Goal: Task Accomplishment & Management: Use online tool/utility

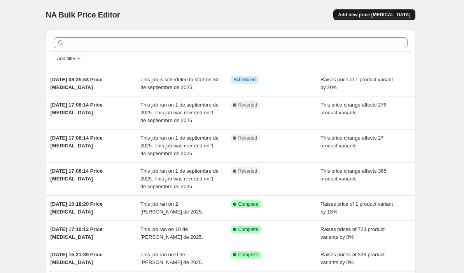
click at [391, 12] on span "Add new price [MEDICAL_DATA]" at bounding box center [374, 15] width 72 height 6
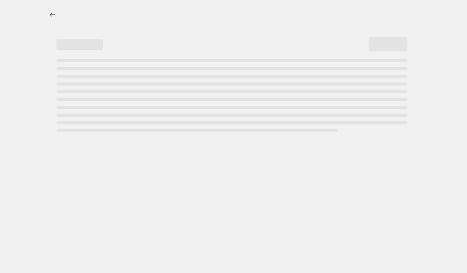
select select "percentage"
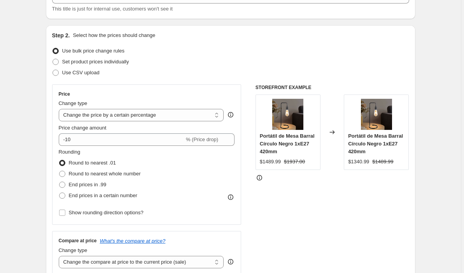
scroll to position [60, 0]
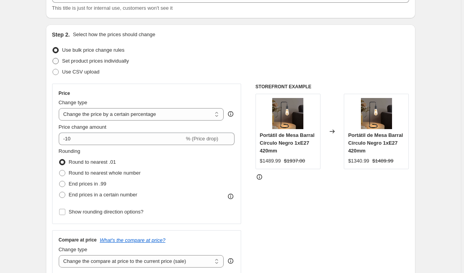
click at [58, 60] on span at bounding box center [56, 61] width 6 height 6
click at [53, 58] on input "Set product prices individually" at bounding box center [53, 58] width 0 height 0
radio input "true"
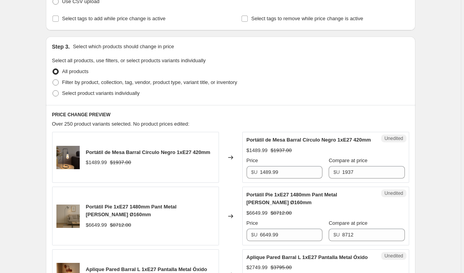
scroll to position [132, 0]
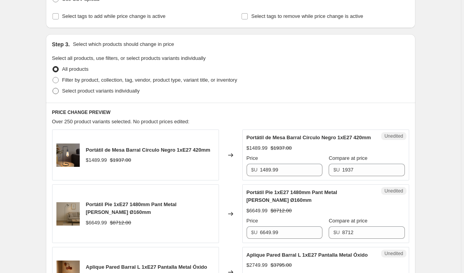
click at [64, 90] on span "Select product variants individually" at bounding box center [100, 91] width 77 height 6
click at [53, 88] on input "Select product variants individually" at bounding box center [53, 88] width 0 height 0
radio input "true"
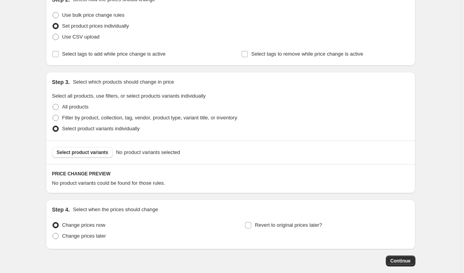
scroll to position [86, 0]
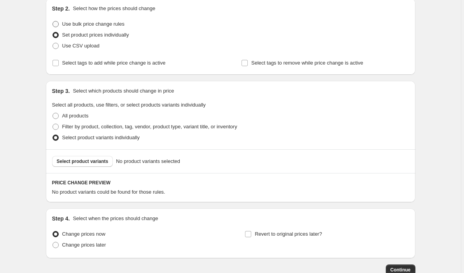
click at [58, 26] on span at bounding box center [56, 24] width 6 height 6
click at [53, 21] on input "Use bulk price change rules" at bounding box center [53, 21] width 0 height 0
radio input "true"
select select "percentage"
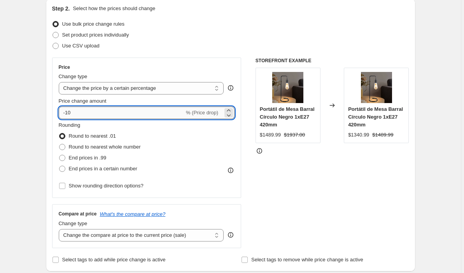
click at [143, 112] on input "-10" at bounding box center [122, 113] width 126 height 12
type input "-1"
type input "20"
click at [212, 139] on div "Rounding Round to nearest .01 Round to nearest whole number End prices in .99 E…" at bounding box center [147, 147] width 176 height 53
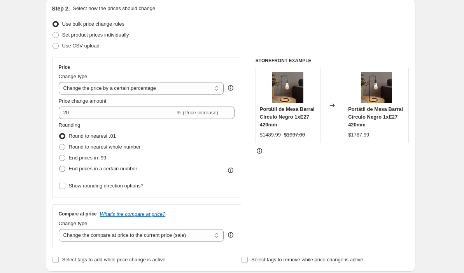
click at [65, 164] on label "End prices in a certain number" at bounding box center [98, 168] width 79 height 11
click at [60, 166] on input "End prices in a certain number" at bounding box center [59, 166] width 0 height 0
radio input "true"
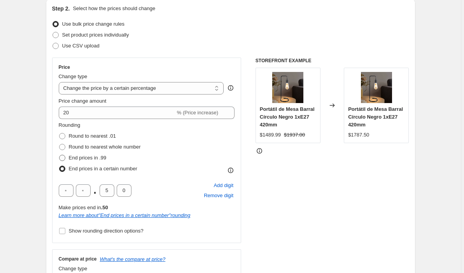
click at [65, 160] on span at bounding box center [62, 158] width 6 height 6
click at [60, 155] on input "End prices in .99" at bounding box center [59, 155] width 0 height 0
radio input "true"
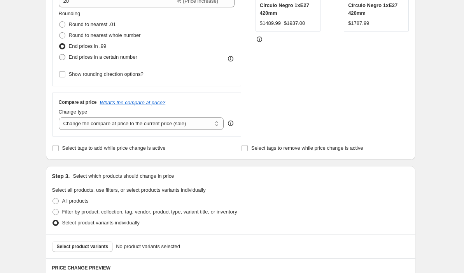
scroll to position [206, 0]
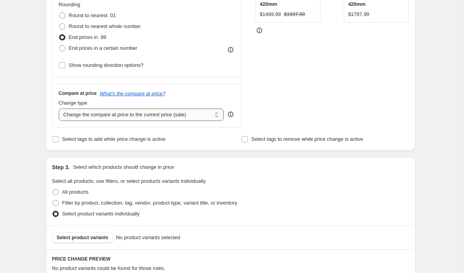
click at [159, 112] on select "Change the compare at price to the current price (sale) Change the compare at p…" at bounding box center [141, 115] width 165 height 12
select select "pp"
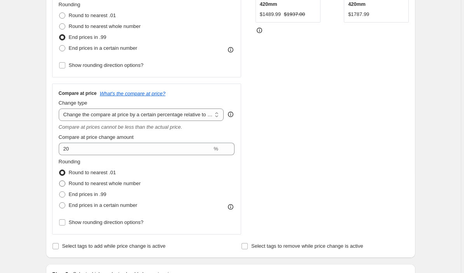
click at [68, 185] on label "Round to nearest whole number" at bounding box center [100, 183] width 82 height 11
click at [60, 181] on input "Round to nearest whole number" at bounding box center [59, 181] width 0 height 0
radio input "true"
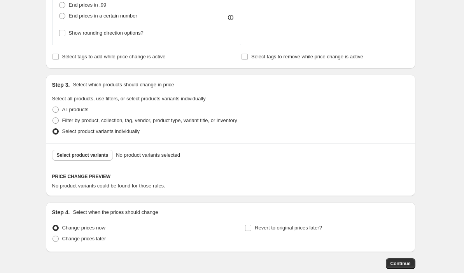
scroll to position [396, 0]
click at [95, 158] on button "Select product variants" at bounding box center [82, 154] width 61 height 11
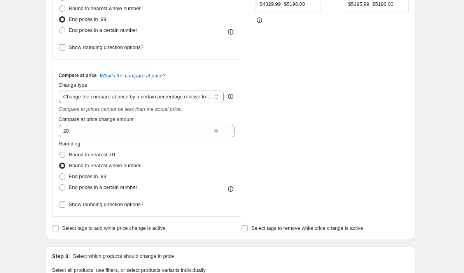
scroll to position [227, 0]
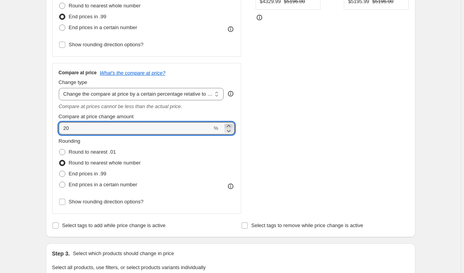
click at [230, 126] on icon at bounding box center [229, 126] width 8 height 8
type input "21"
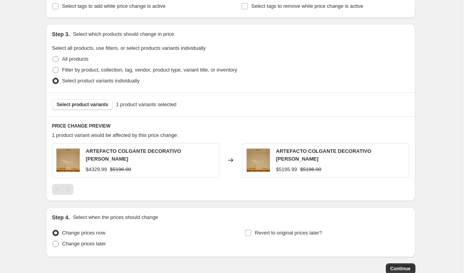
scroll to position [440, 0]
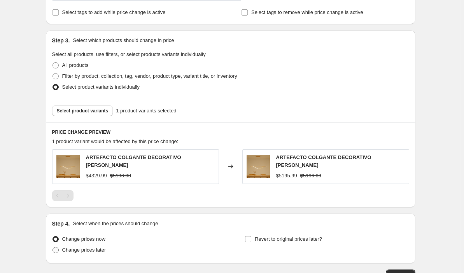
click at [57, 250] on span at bounding box center [56, 250] width 6 height 6
click at [53, 247] on input "Change prices later" at bounding box center [53, 247] width 0 height 0
radio input "true"
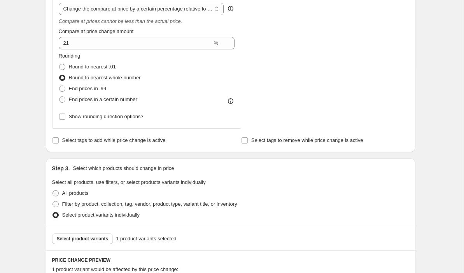
scroll to position [289, 0]
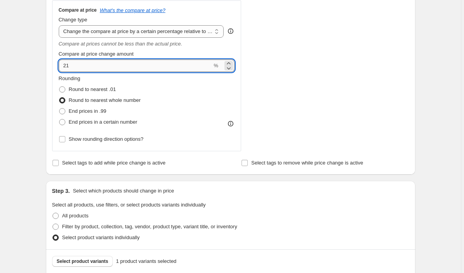
click at [87, 65] on input "21" at bounding box center [136, 66] width 154 height 12
type input "2"
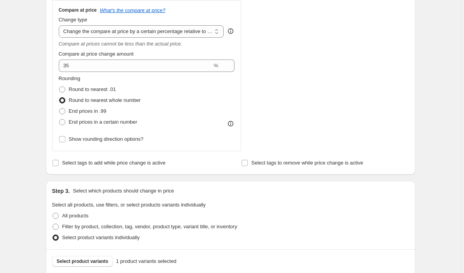
click at [282, 104] on div "STOREFRONT EXAMPLE ARTEFACTO COLGANTE DECORATIVO [PERSON_NAME] $4329.99 $5196.0…" at bounding box center [333, 3] width 154 height 298
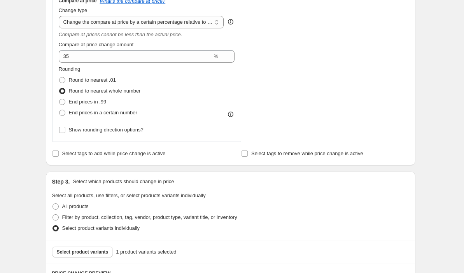
scroll to position [287, 0]
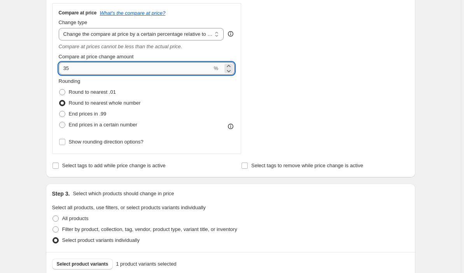
click at [72, 70] on input "35" at bounding box center [136, 68] width 154 height 12
type input "3"
type input "45"
click at [278, 112] on div "STOREFRONT EXAMPLE ARTEFACTO COLGANTE DECORATIVO [PERSON_NAME] $4329.99 $5196.0…" at bounding box center [333, 5] width 154 height 298
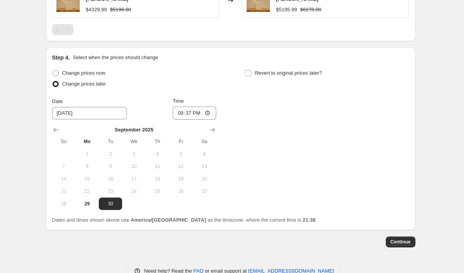
scroll to position [609, 0]
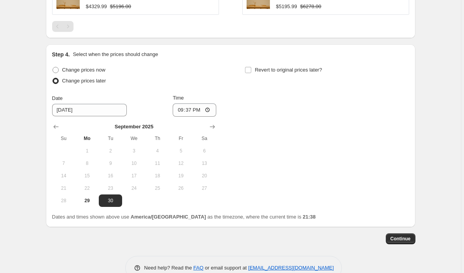
drag, startPoint x: 116, startPoint y: 203, endPoint x: 158, endPoint y: 202, distance: 42.1
click at [158, 202] on tr "28 29 30" at bounding box center [134, 201] width 164 height 12
click at [189, 111] on input "21:37" at bounding box center [195, 109] width 44 height 13
type input "23:59"
click at [408, 239] on span "Continue" at bounding box center [401, 239] width 20 height 6
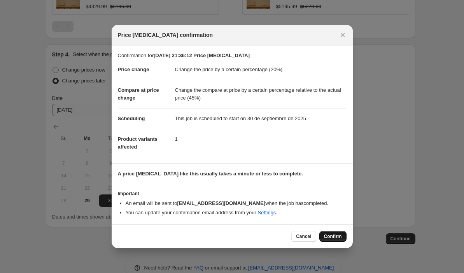
click at [338, 237] on span "Confirm" at bounding box center [333, 236] width 18 height 6
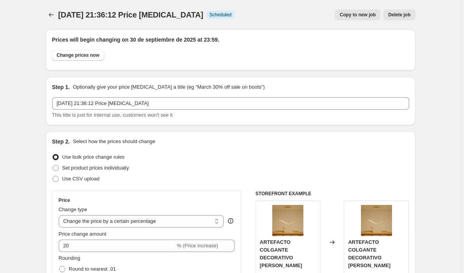
scroll to position [609, 0]
